Goal: Task Accomplishment & Management: Use online tool/utility

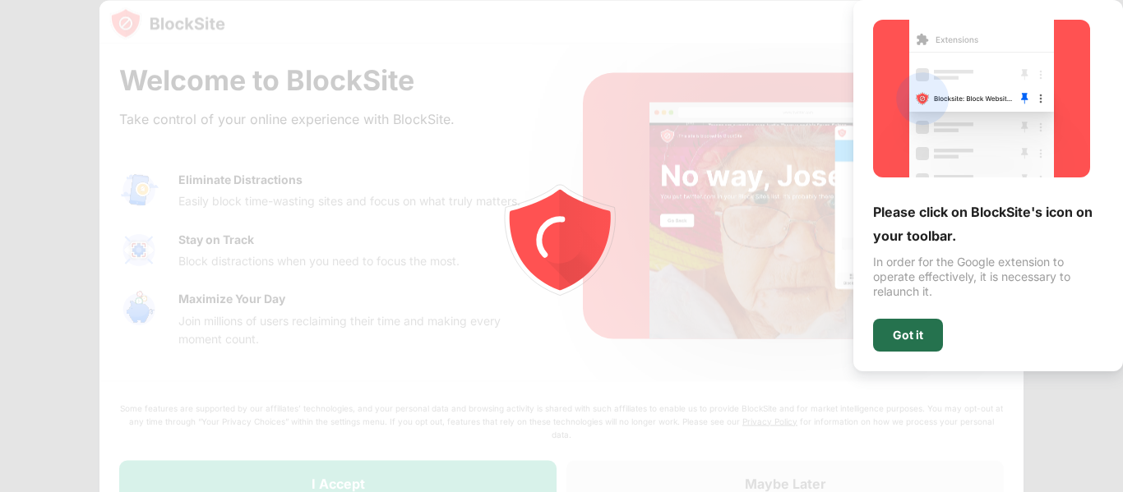
click at [912, 330] on div "Got it" at bounding box center [907, 335] width 30 height 13
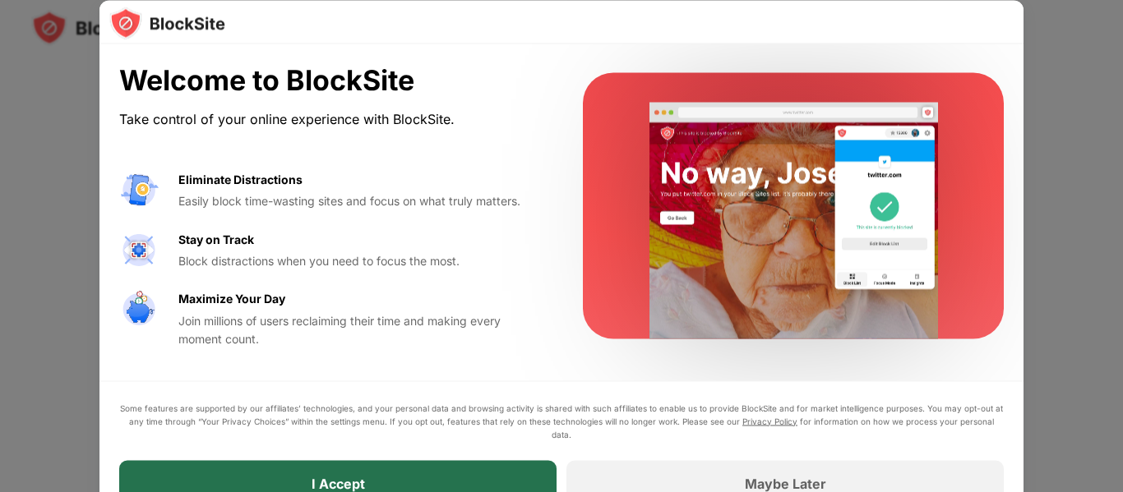
click at [514, 478] on div "I Accept" at bounding box center [337, 483] width 437 height 46
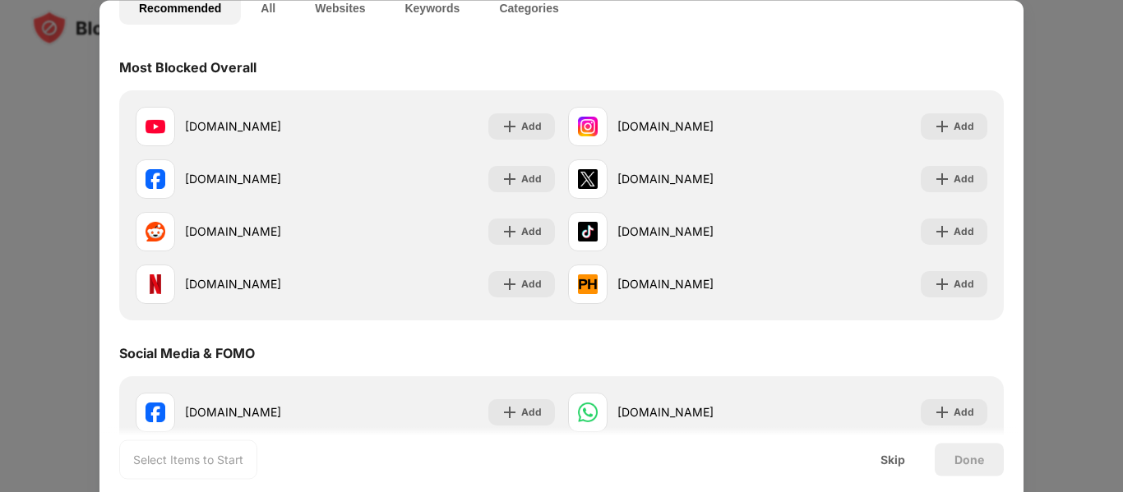
scroll to position [156, 0]
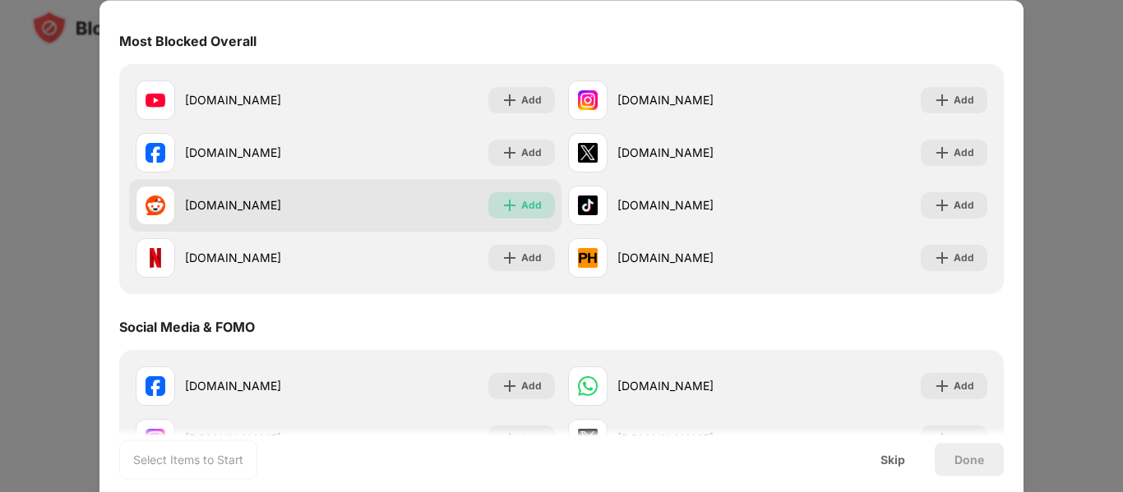
click at [501, 199] on img at bounding box center [509, 205] width 16 height 16
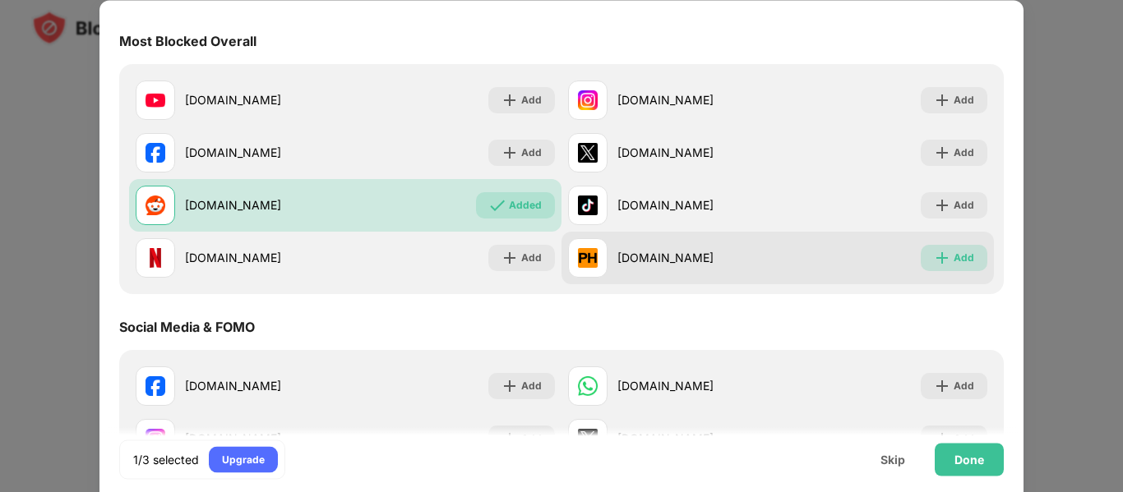
click at [960, 260] on div "Add" at bounding box center [963, 258] width 21 height 16
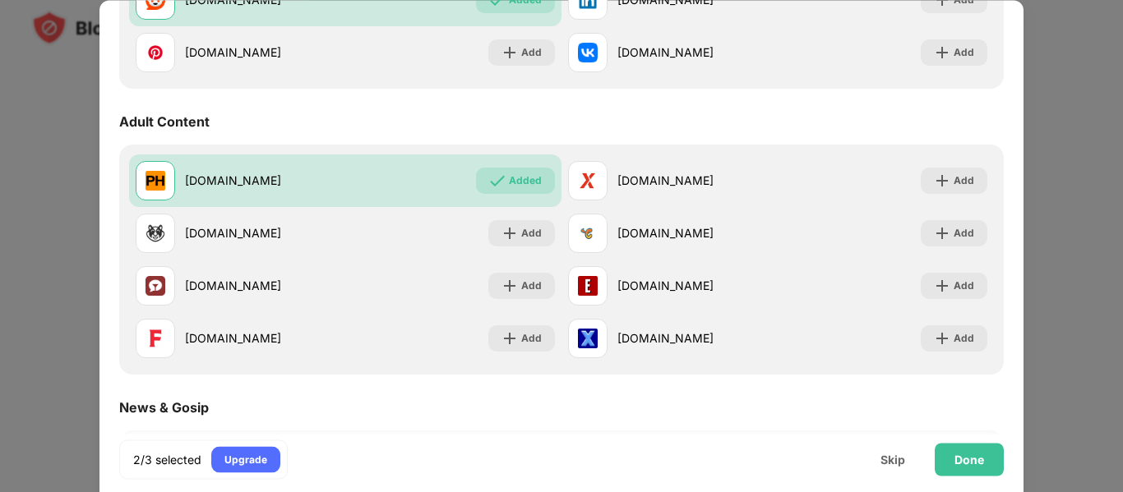
scroll to position [643, 0]
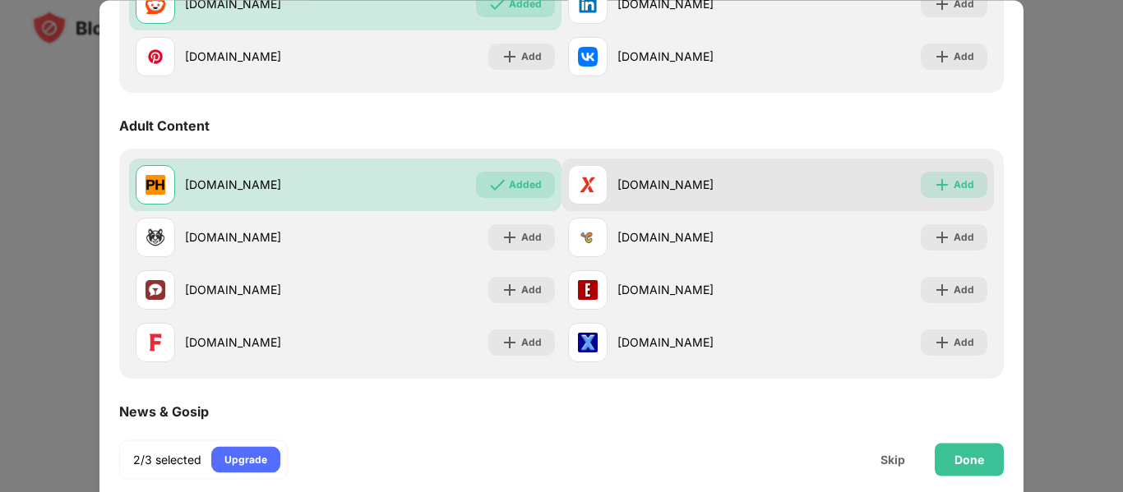
click at [953, 182] on div "Add" at bounding box center [963, 185] width 21 height 16
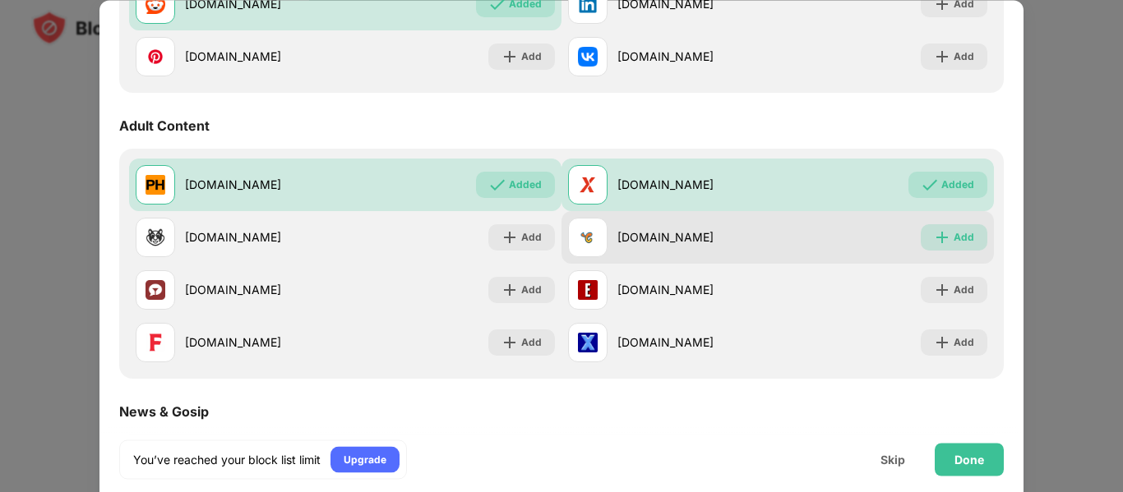
click at [964, 231] on div "Add" at bounding box center [953, 237] width 67 height 26
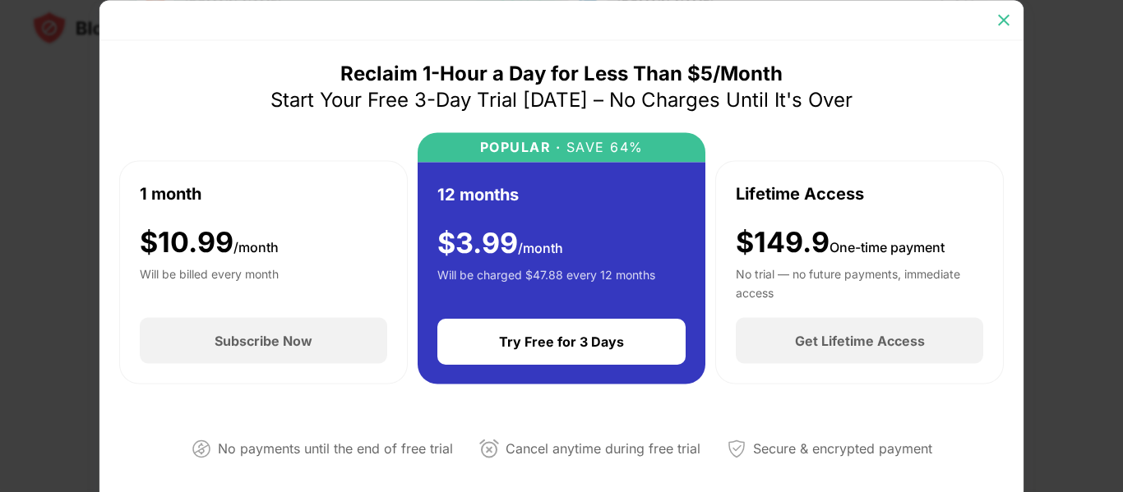
click at [1003, 14] on img at bounding box center [1003, 20] width 16 height 16
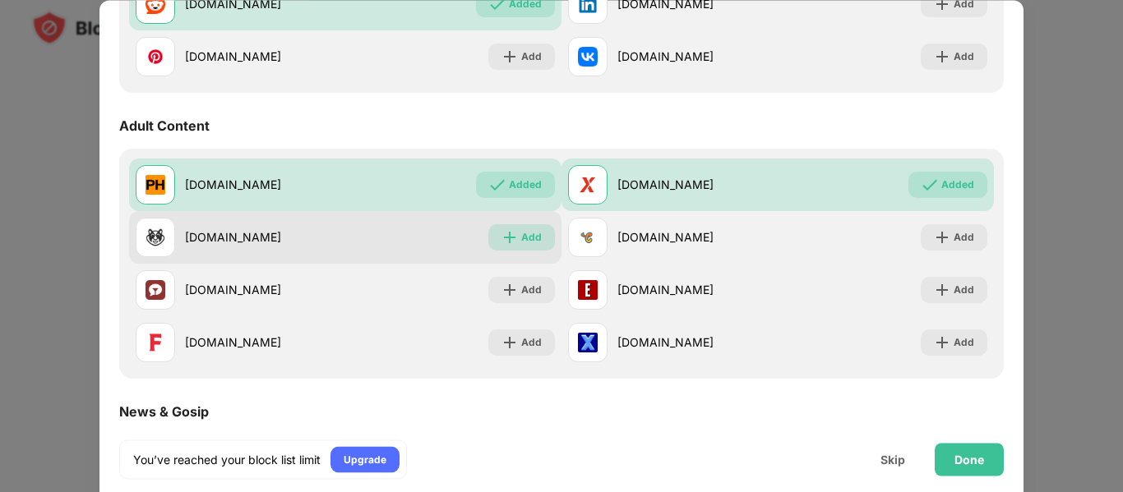
click at [532, 244] on div "Add" at bounding box center [531, 237] width 21 height 16
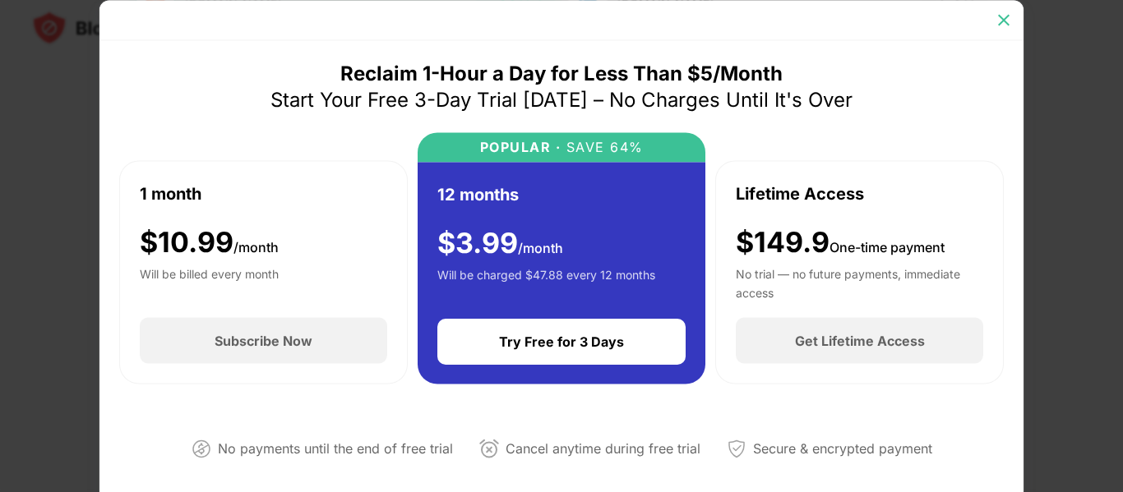
click at [1010, 17] on img at bounding box center [1003, 20] width 16 height 16
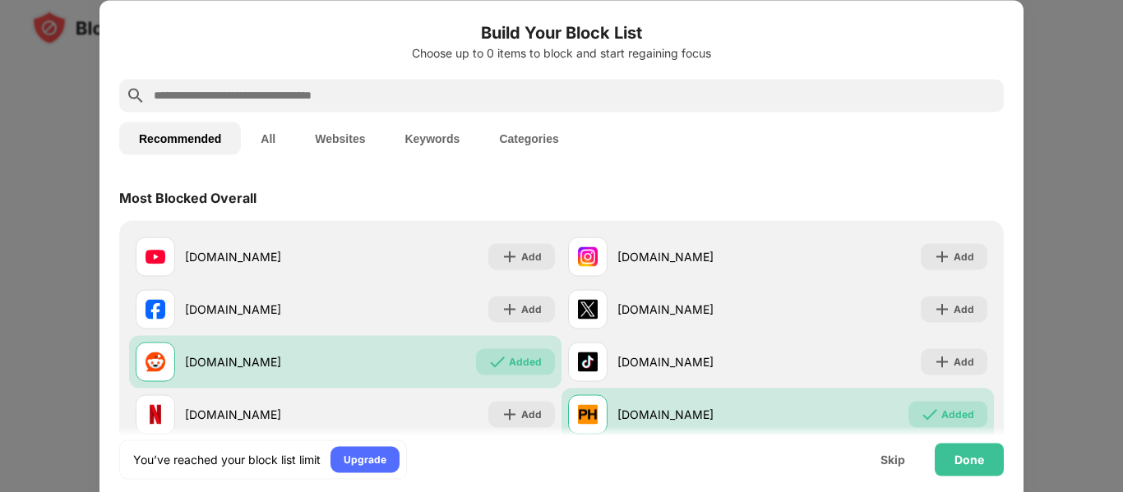
scroll to position [78, 0]
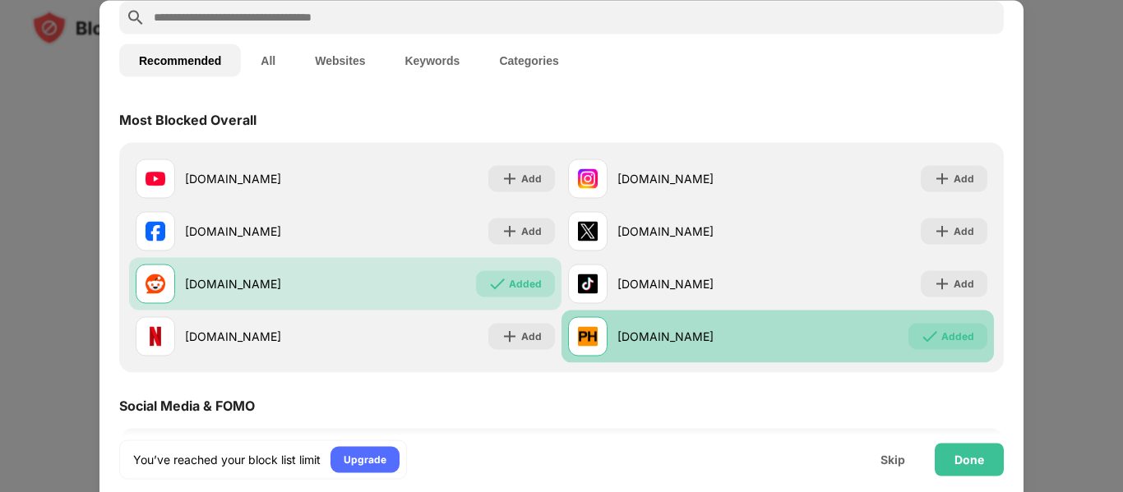
click at [952, 334] on div "Added" at bounding box center [957, 336] width 33 height 16
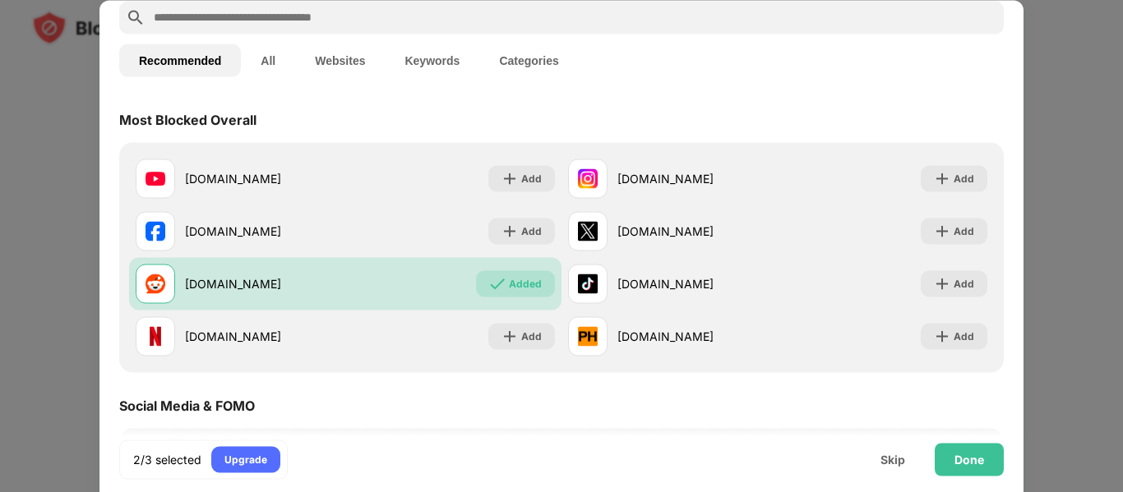
click at [644, 16] on input "text" at bounding box center [574, 17] width 845 height 20
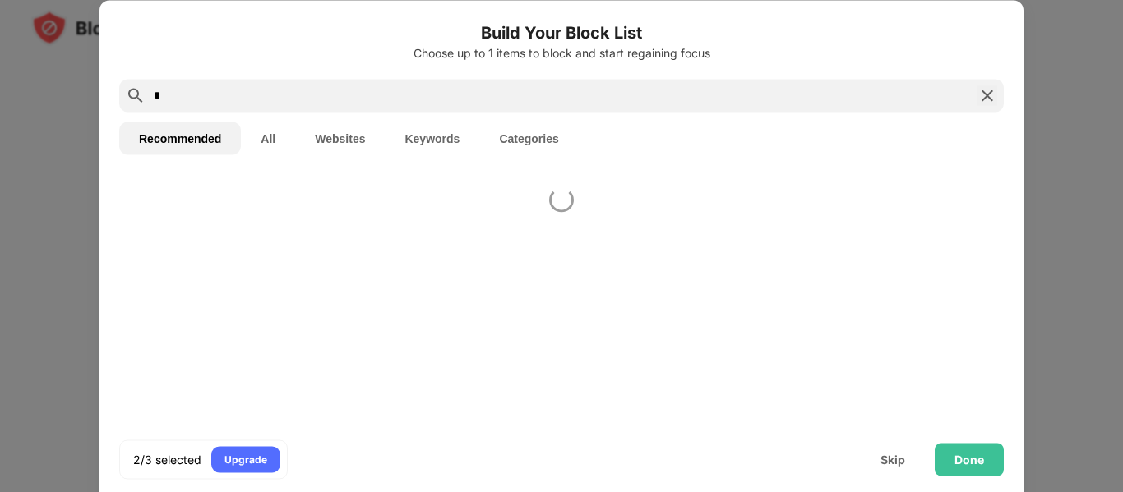
scroll to position [0, 0]
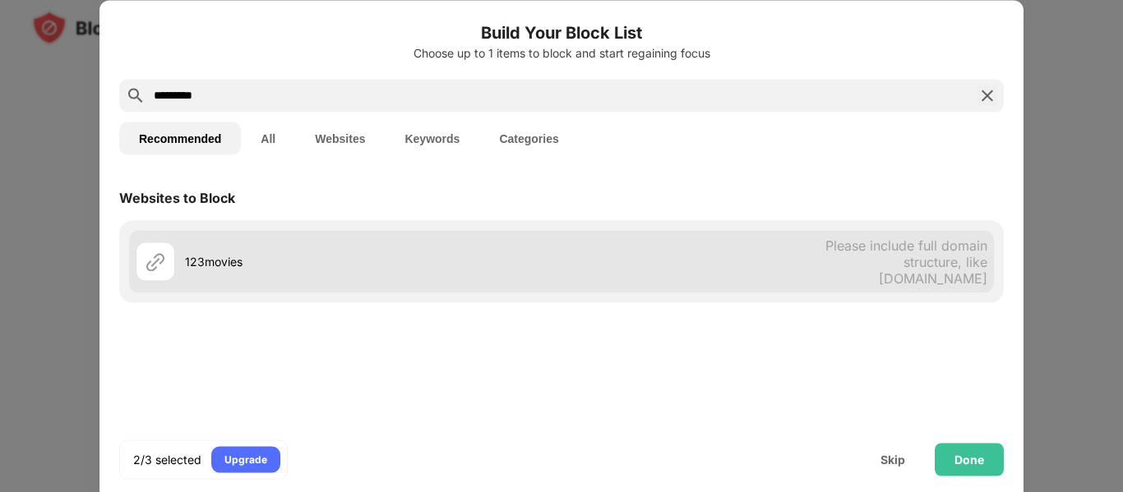
type input "*********"
click at [877, 270] on span "Please include full domain structure, like domain.com" at bounding box center [902, 261] width 169 height 49
click at [311, 281] on div "123movies Please include full domain structure, like domain.com" at bounding box center [561, 261] width 864 height 62
click at [158, 256] on img at bounding box center [155, 261] width 20 height 20
click at [821, 256] on span "Please include full domain structure, like domain.com" at bounding box center [902, 261] width 169 height 49
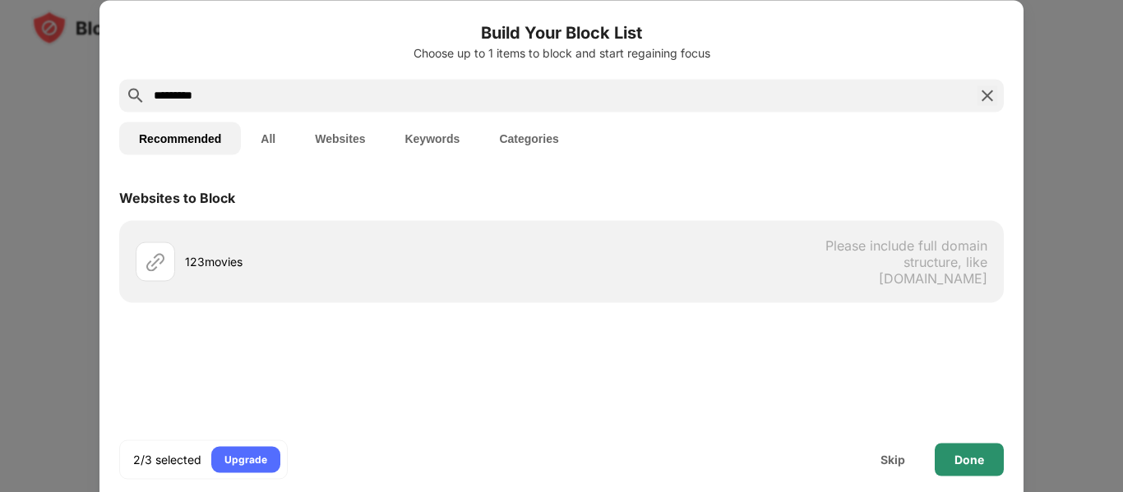
click at [983, 462] on div "Done" at bounding box center [969, 459] width 30 height 13
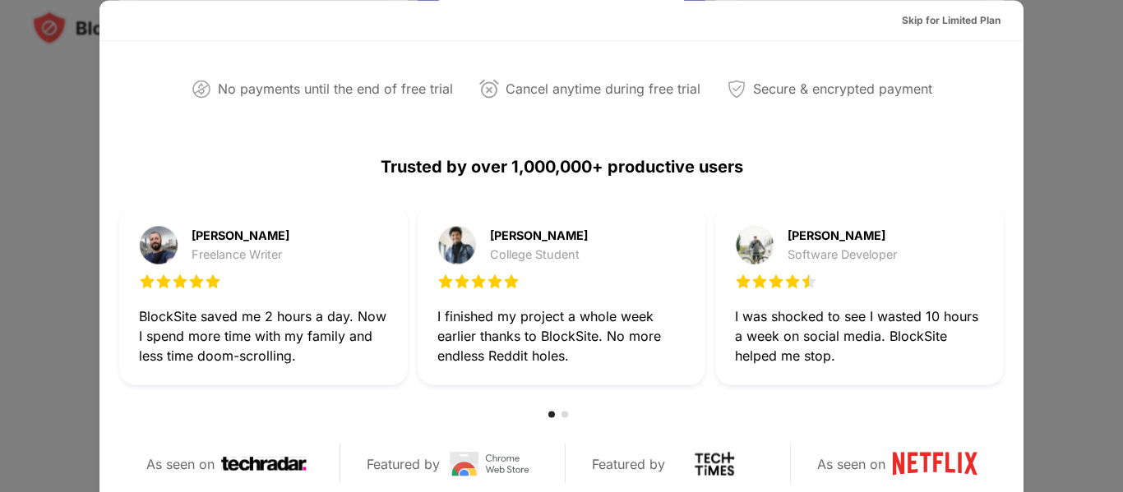
scroll to position [377, 0]
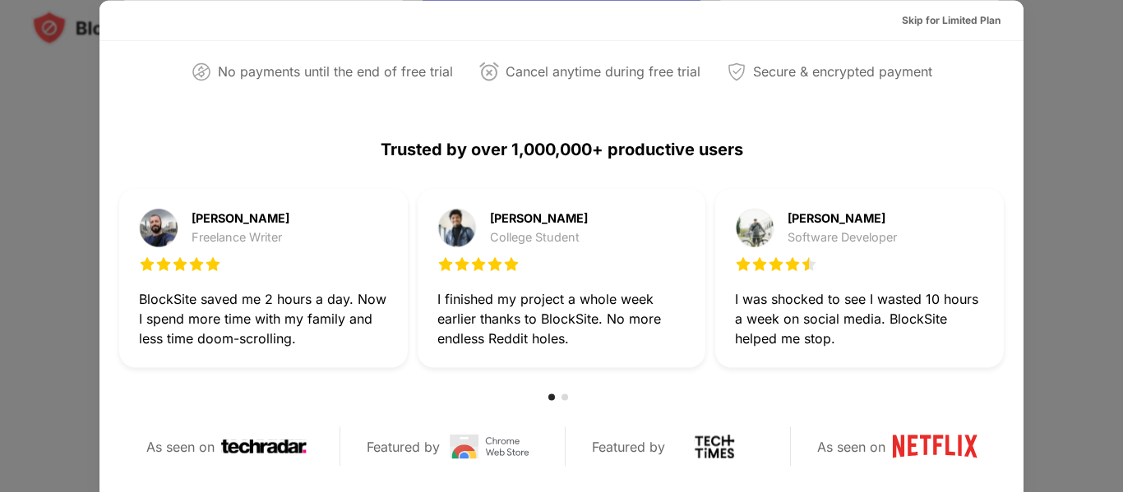
drag, startPoint x: 1040, startPoint y: 176, endPoint x: 1021, endPoint y: 234, distance: 61.1
click at [1021, 491] on div "Skip for Limited Plan Reclaim 1-Hour a Day for Less Than $5/Month Start Your Fr…" at bounding box center [561, 492] width 1123 height 0
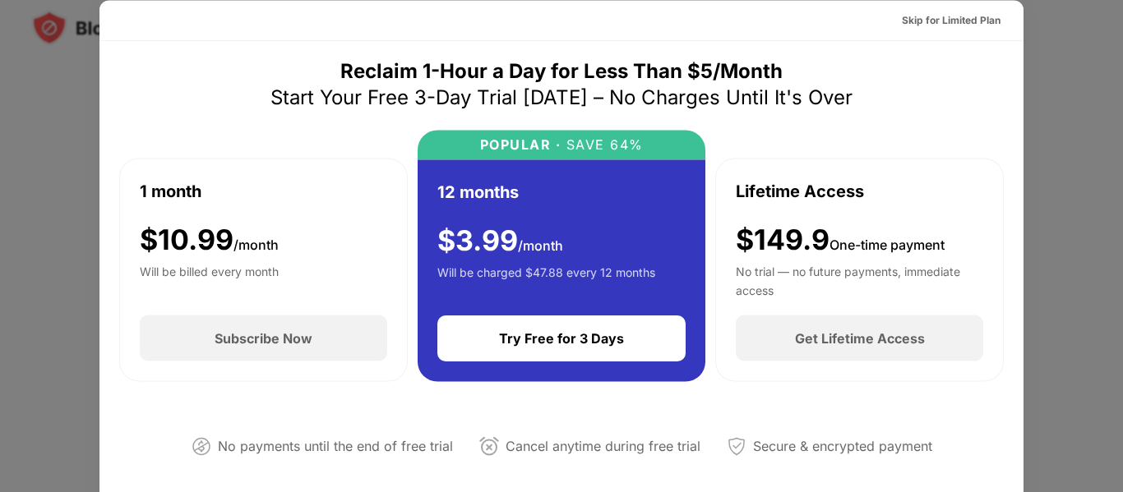
scroll to position [0, 0]
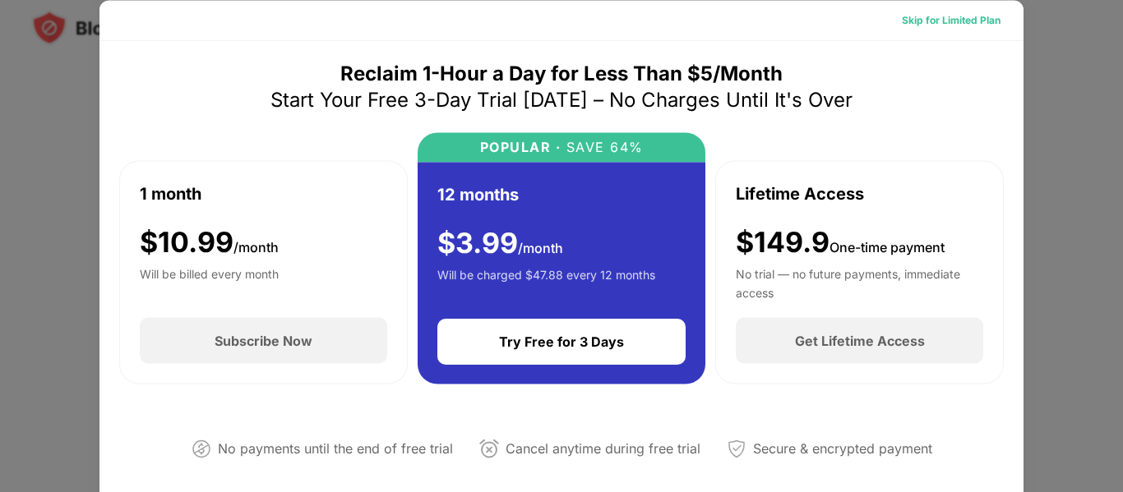
click at [964, 16] on div "Skip for Limited Plan" at bounding box center [950, 20] width 99 height 16
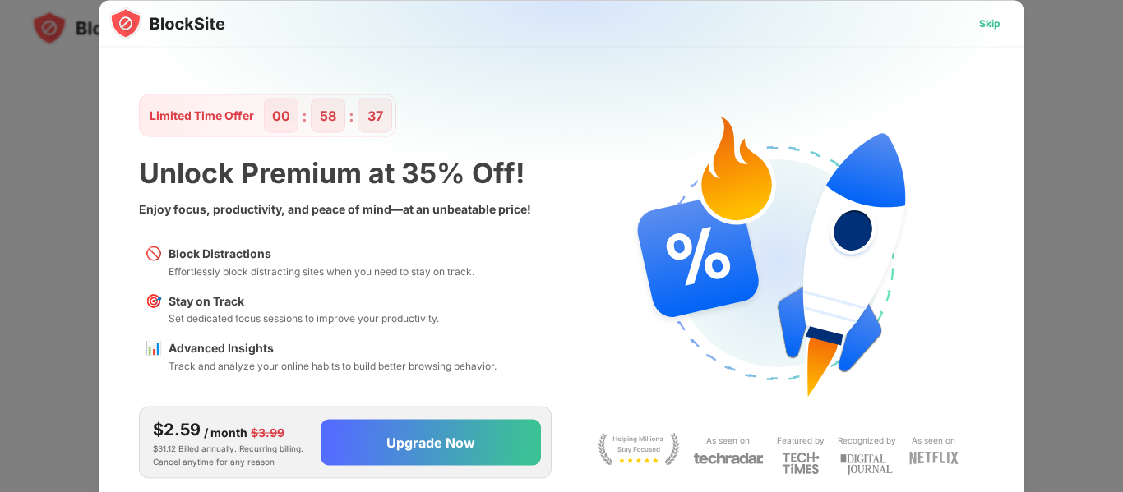
click at [993, 18] on div "Skip" at bounding box center [989, 23] width 21 height 16
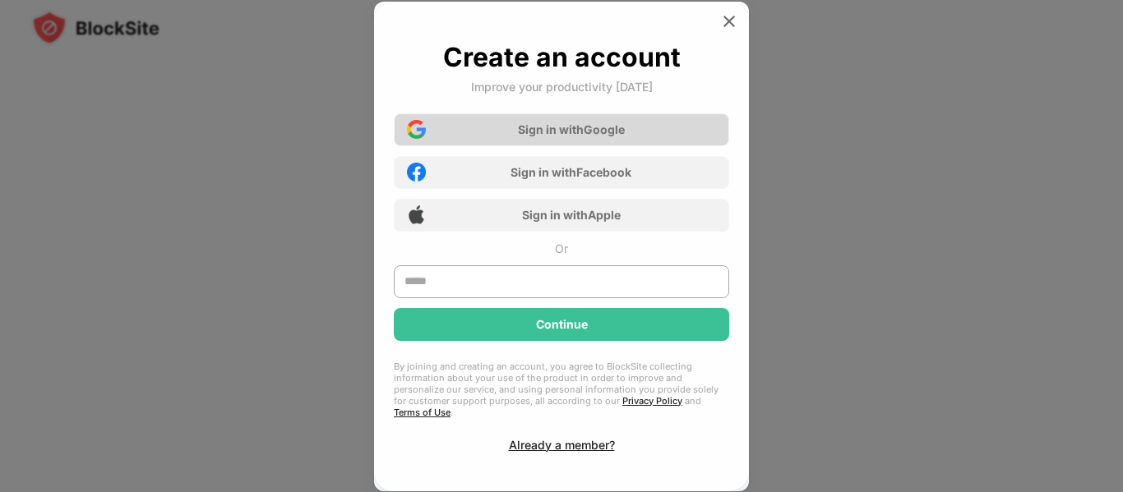
click at [653, 131] on div "Sign in with Google" at bounding box center [561, 129] width 335 height 33
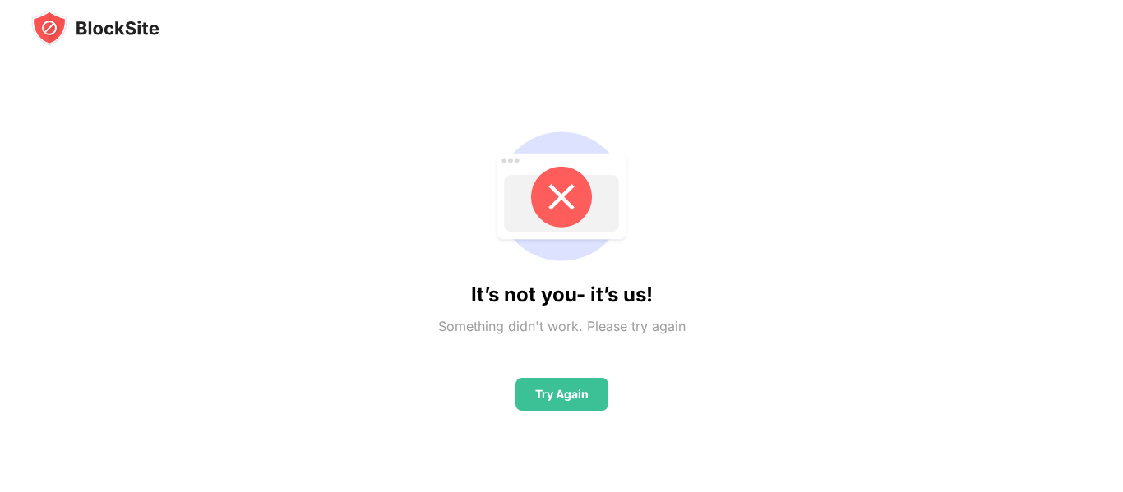
click at [597, 133] on img at bounding box center [561, 197] width 158 height 158
click at [576, 391] on div "Try Again" at bounding box center [561, 394] width 53 height 13
